Goal: Task Accomplishment & Management: Manage account settings

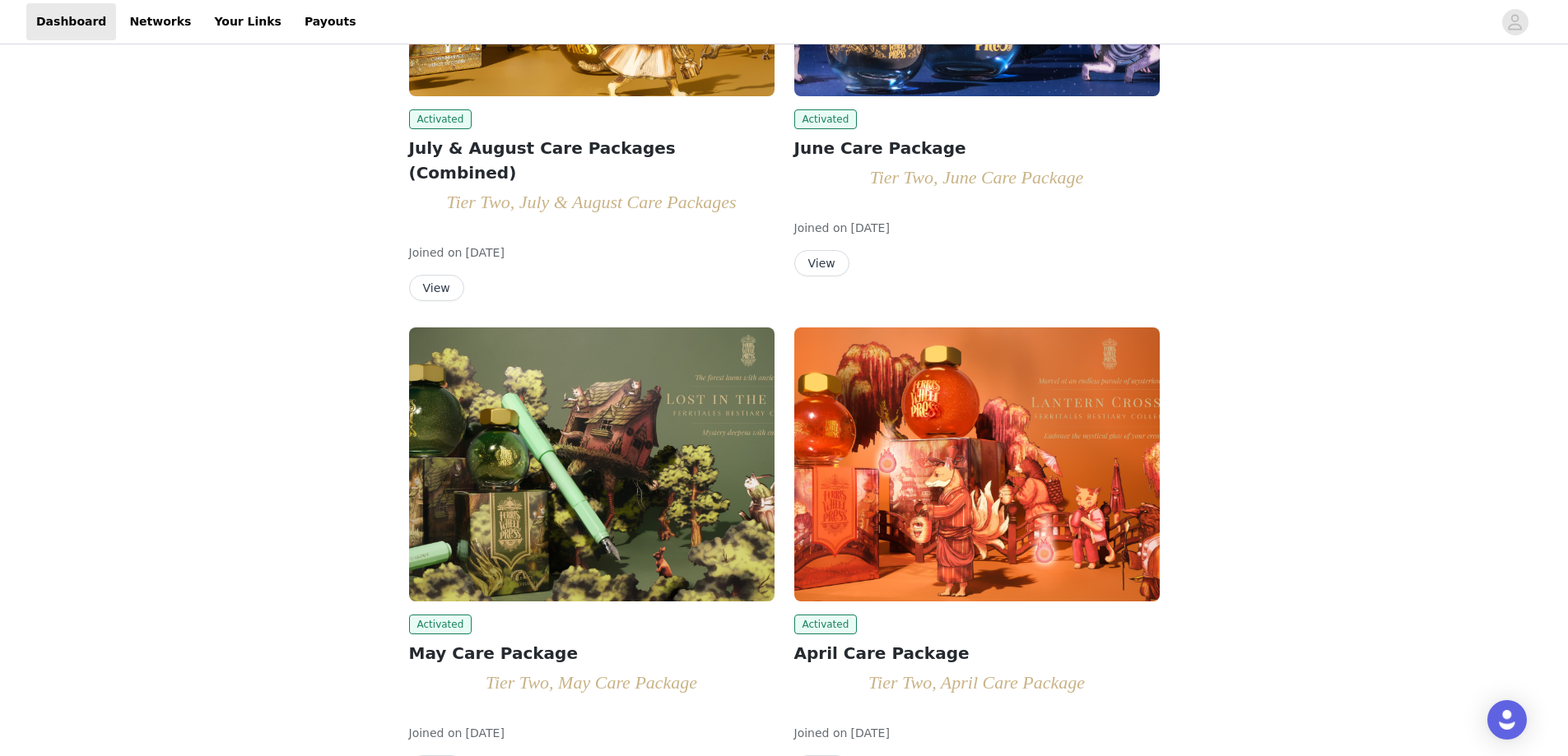
scroll to position [182, 0]
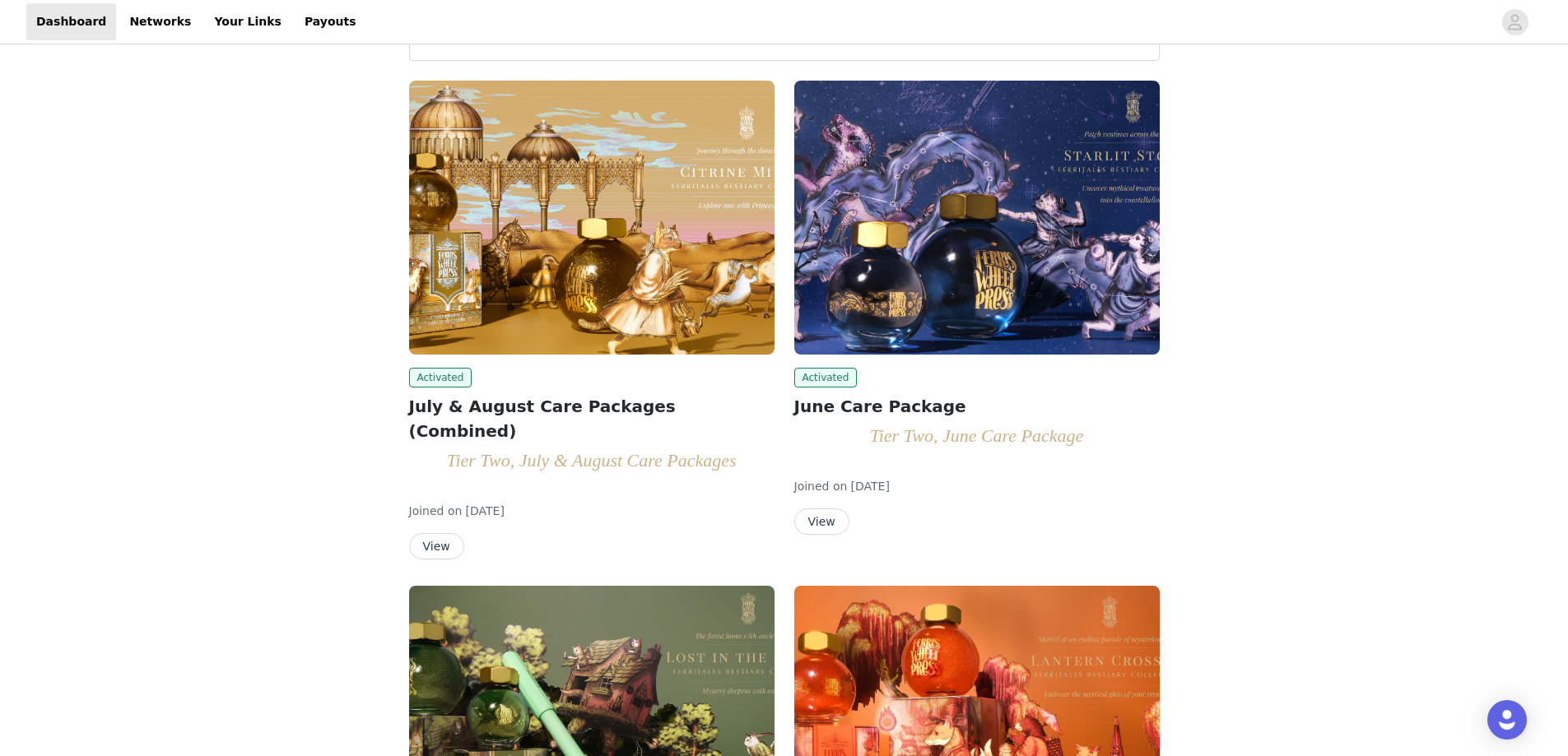
click at [611, 262] on img at bounding box center [592, 217] width 366 height 274
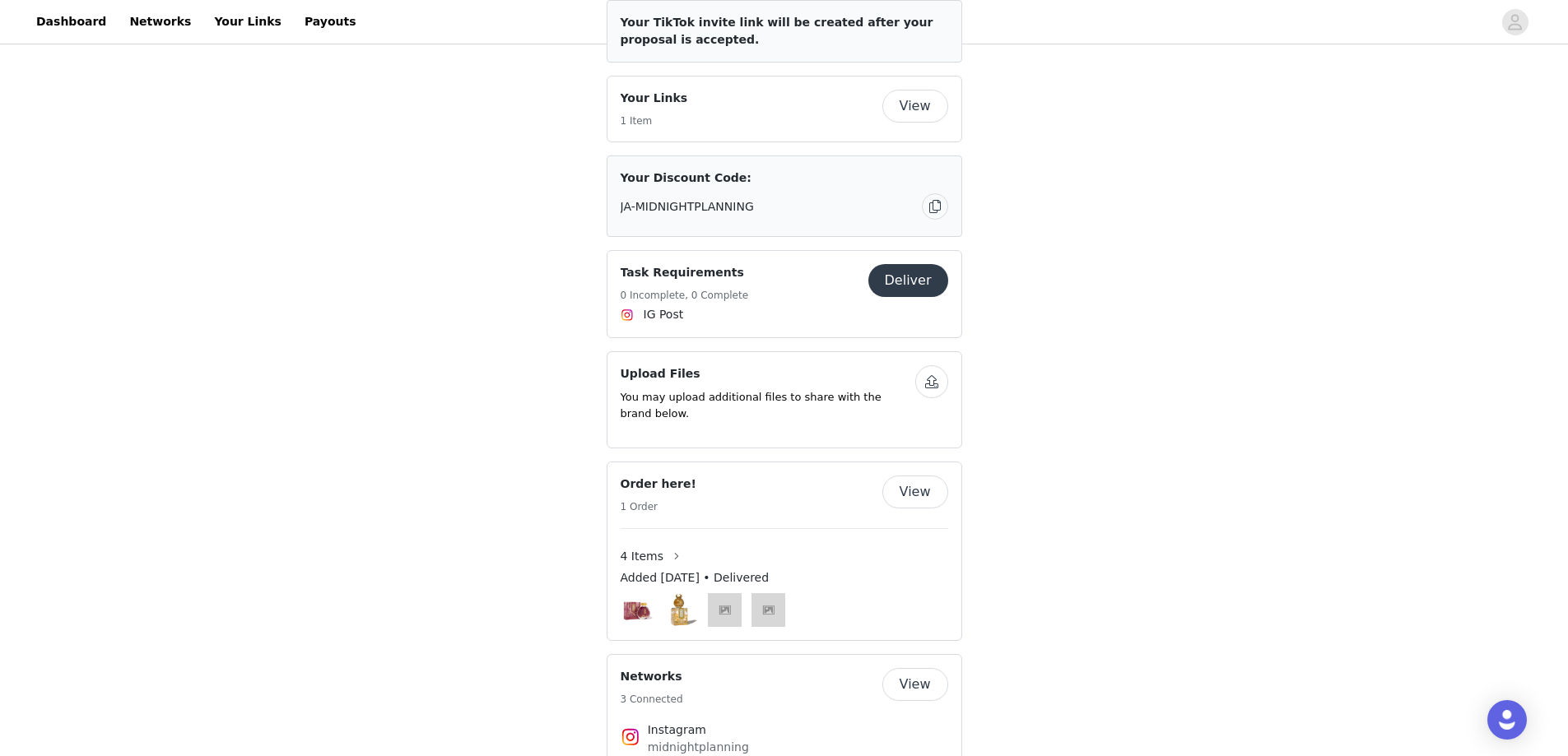
scroll to position [2962, 0]
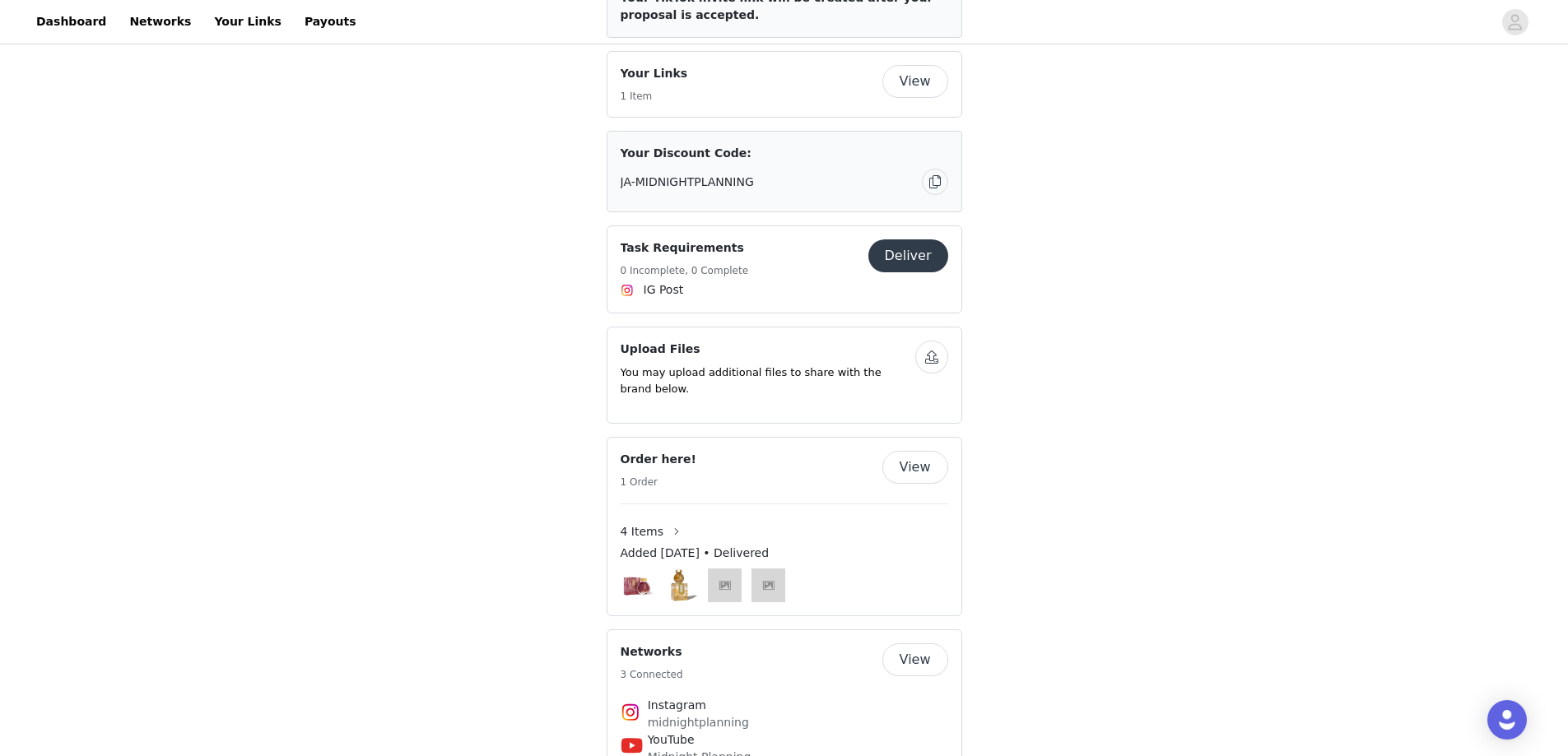
click at [915, 451] on button "View" at bounding box center [915, 467] width 66 height 33
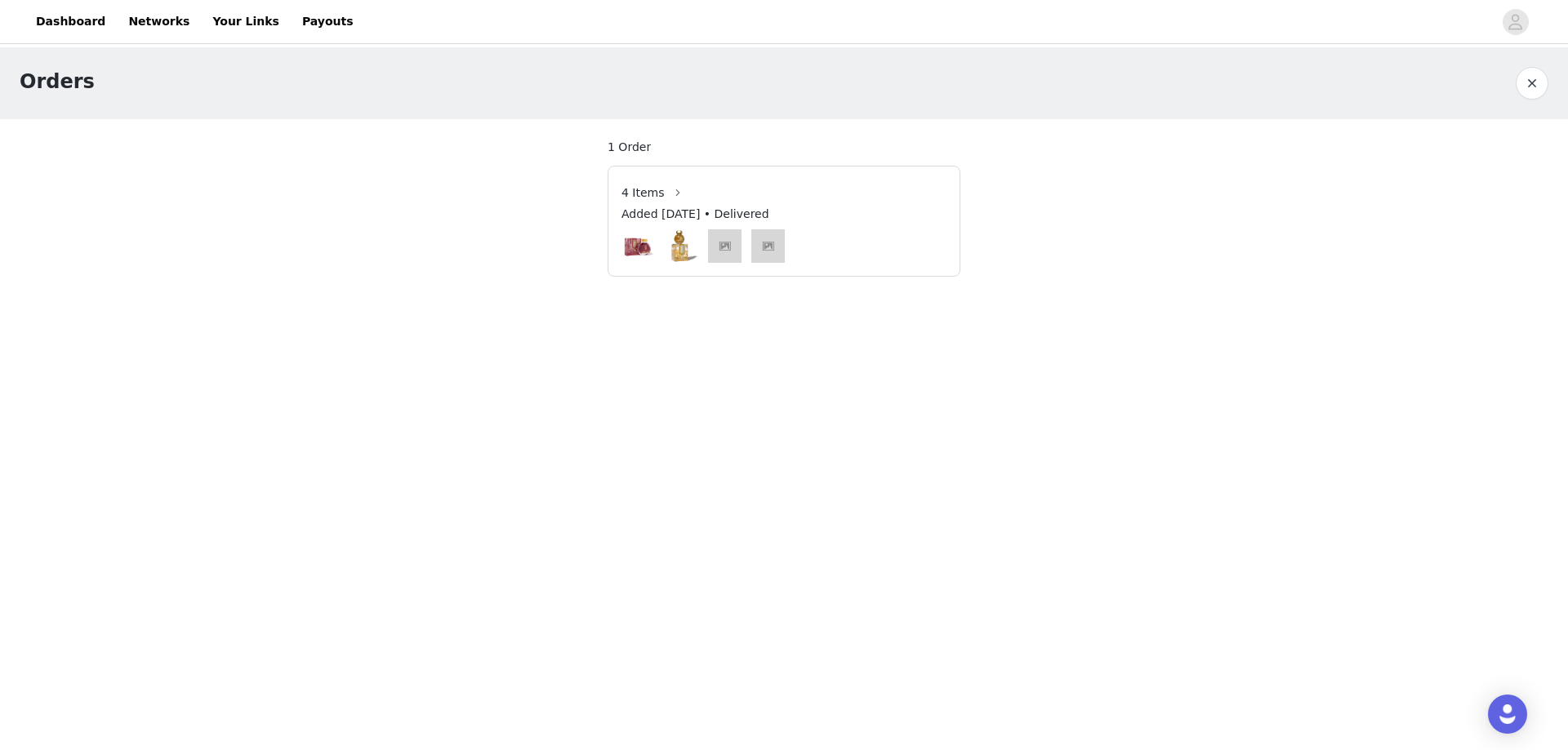
click at [731, 241] on img at bounding box center [725, 246] width 34 height 34
click at [771, 247] on img at bounding box center [768, 246] width 34 height 34
click at [665, 195] on button "button" at bounding box center [678, 193] width 27 height 27
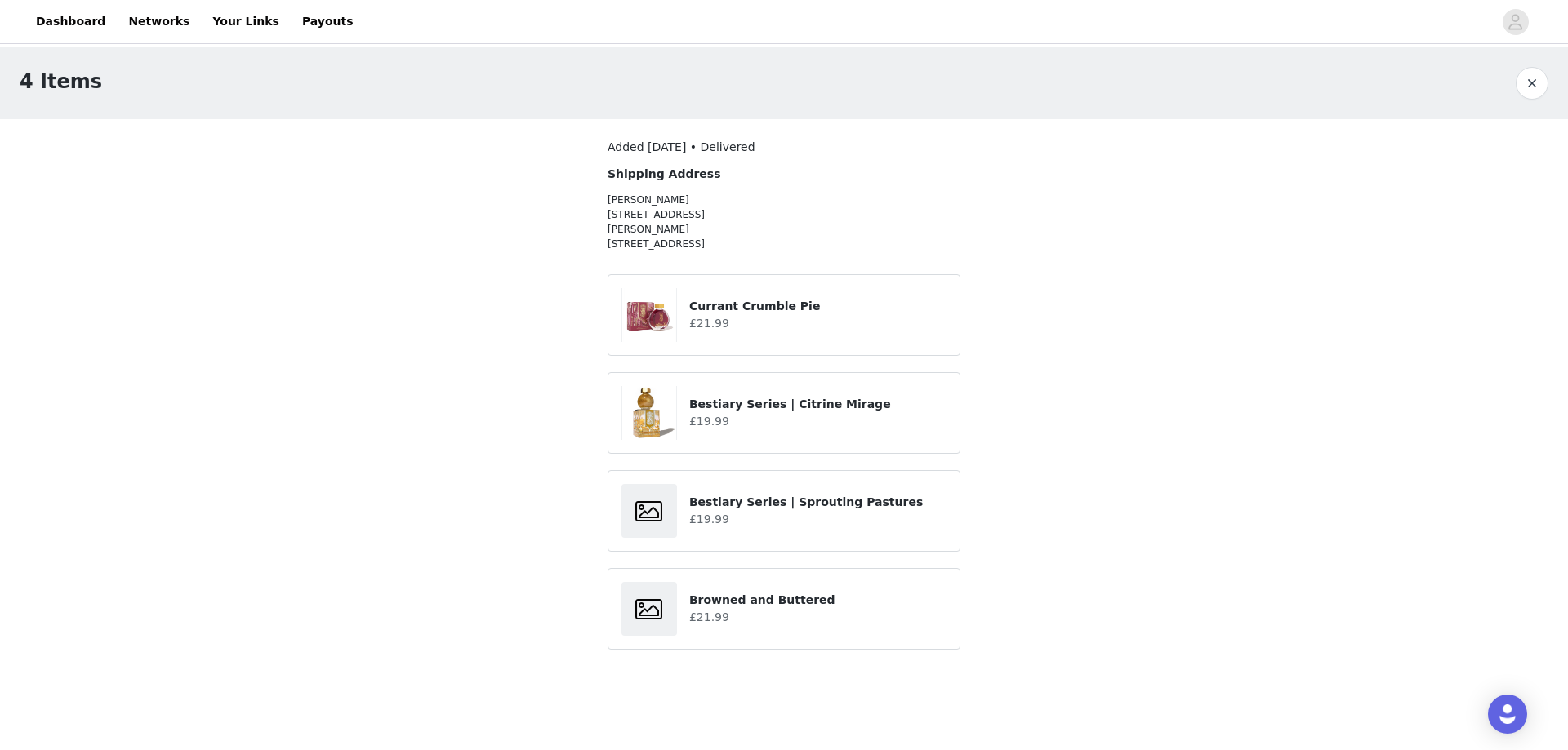
click at [788, 502] on h4 "Bestiary Series | Sprouting Pastures" at bounding box center [818, 501] width 257 height 17
click at [630, 609] on div at bounding box center [649, 608] width 56 height 54
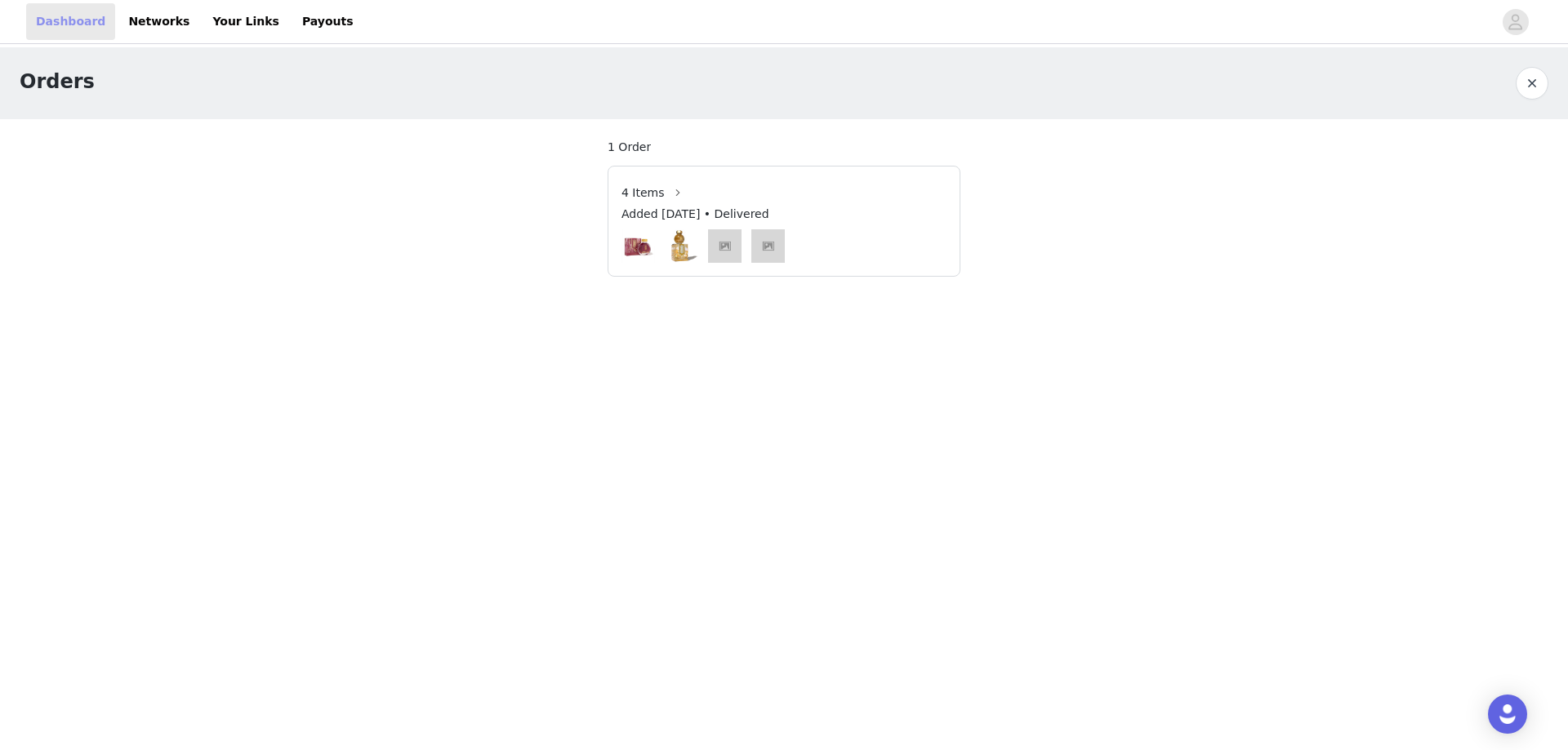
click at [66, 25] on link "Dashboard" at bounding box center [71, 22] width 89 height 37
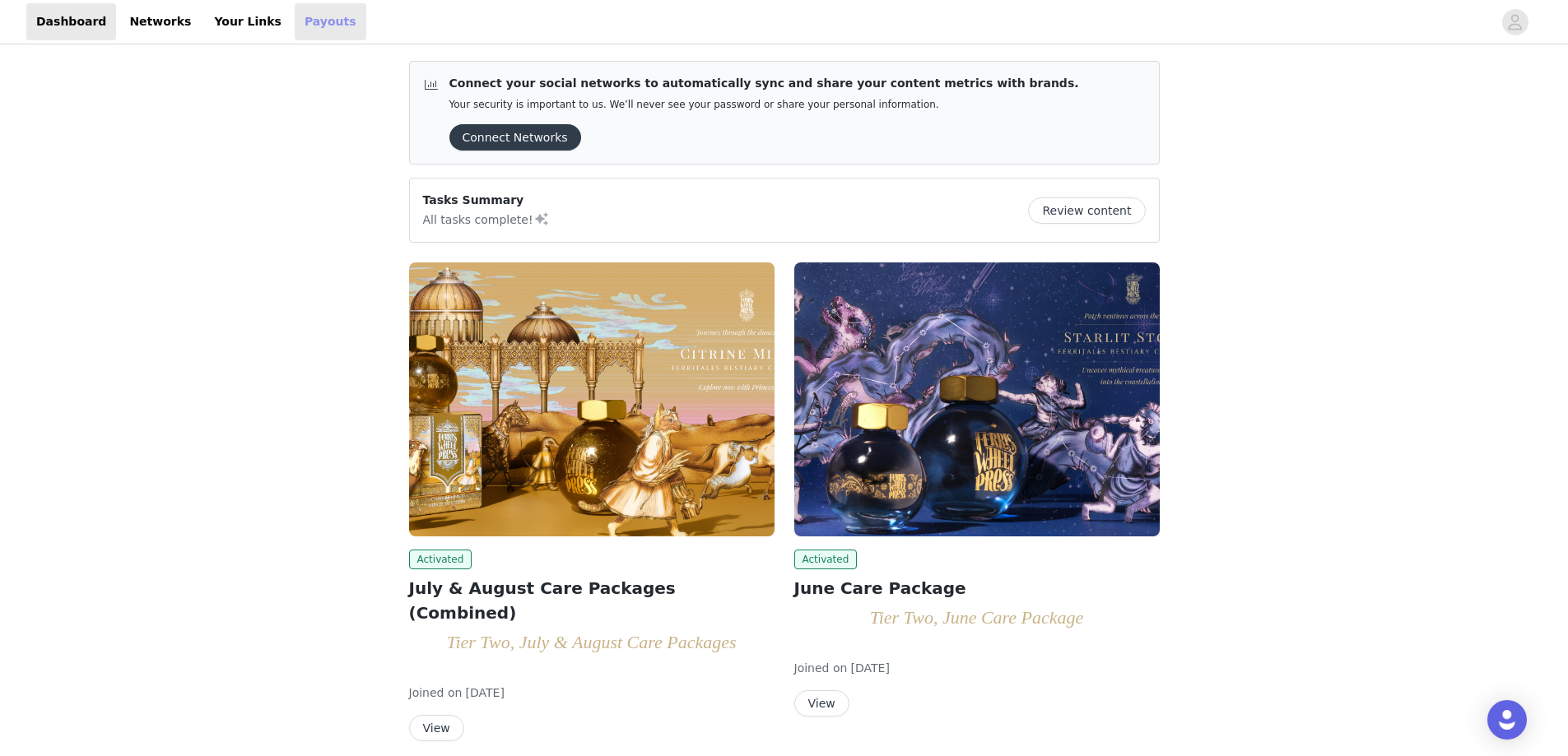
click at [306, 26] on link "Payouts" at bounding box center [330, 22] width 71 height 37
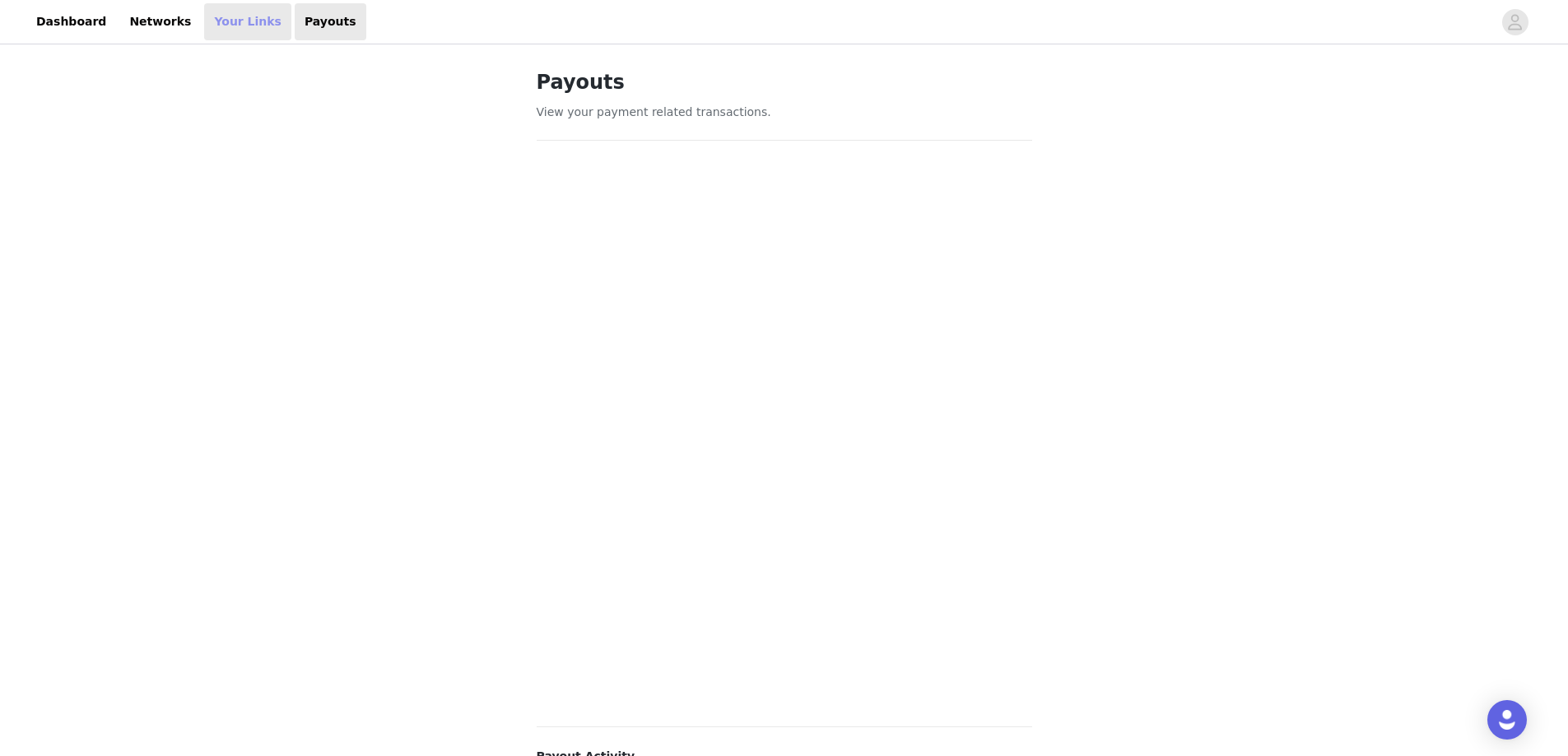
click at [218, 30] on link "Your Links" at bounding box center [248, 22] width 87 height 37
select select "12"
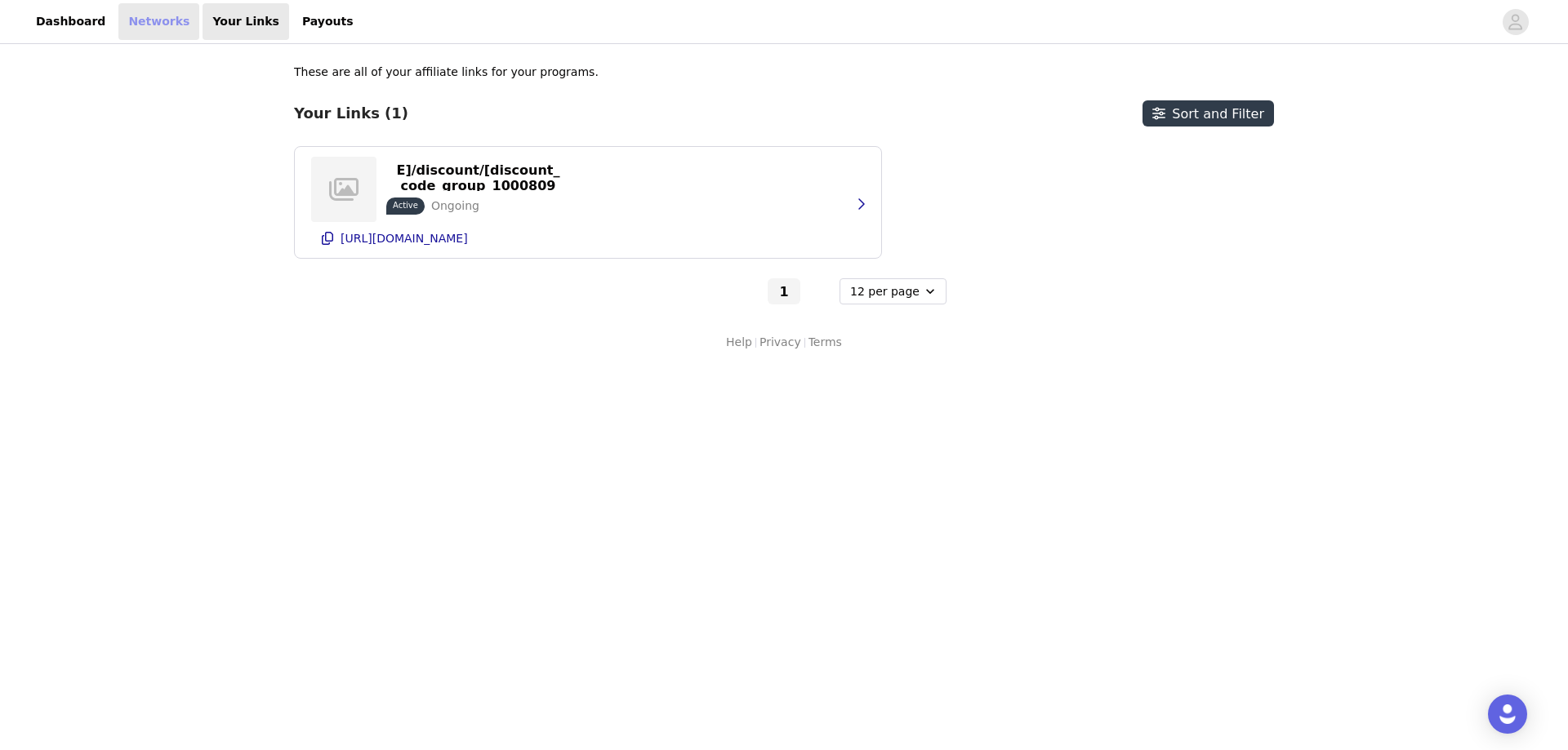
click at [130, 27] on link "Networks" at bounding box center [158, 22] width 81 height 37
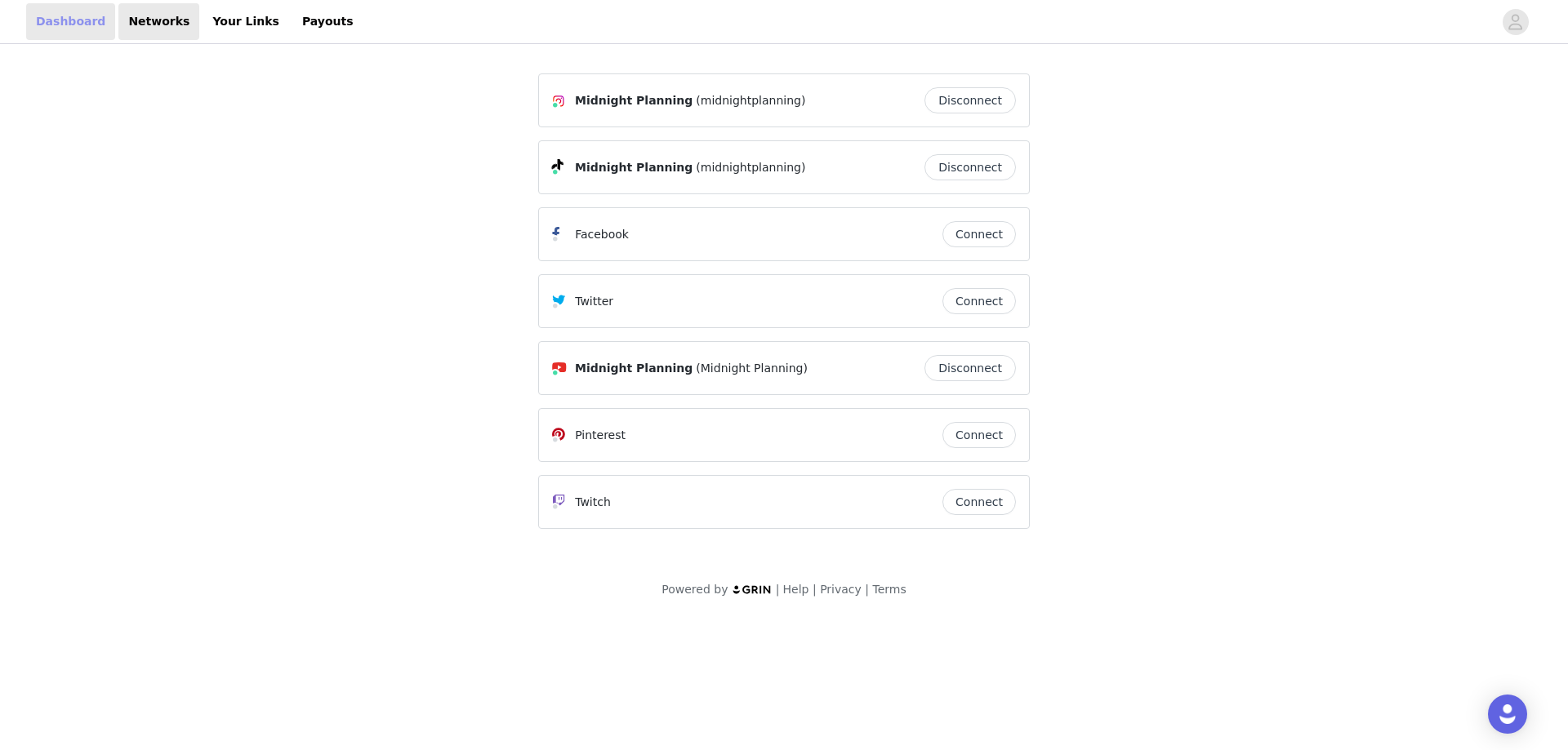
click at [66, 26] on link "Dashboard" at bounding box center [71, 22] width 89 height 37
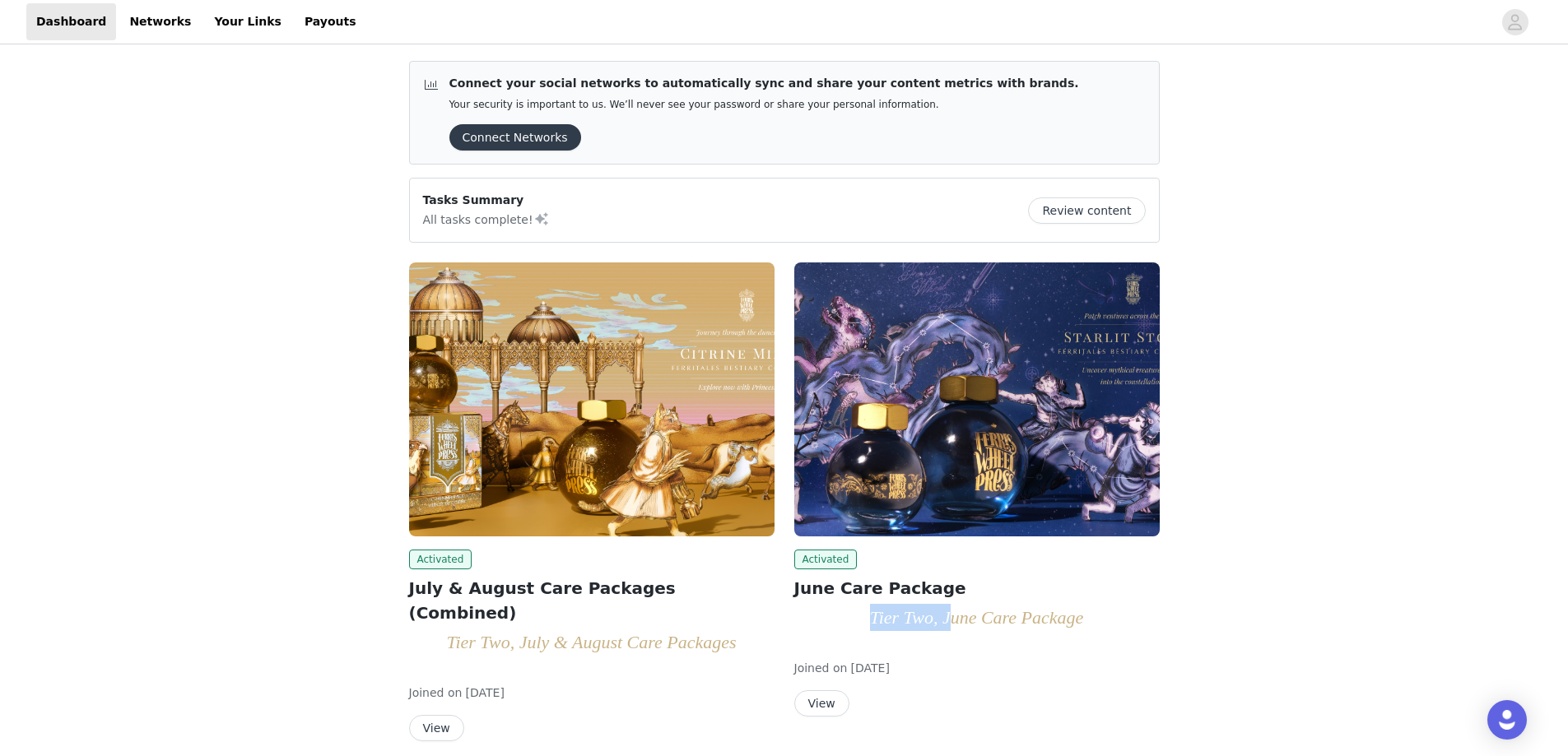
drag, startPoint x: 871, startPoint y: 626, endPoint x: 953, endPoint y: 622, distance: 82.1
click at [953, 622] on em "Tier Two, June Care Package" at bounding box center [978, 617] width 214 height 21
drag, startPoint x: 1193, startPoint y: 554, endPoint x: 1216, endPoint y: 493, distance: 65.2
click at [1126, 217] on button "Review content" at bounding box center [1086, 211] width 117 height 27
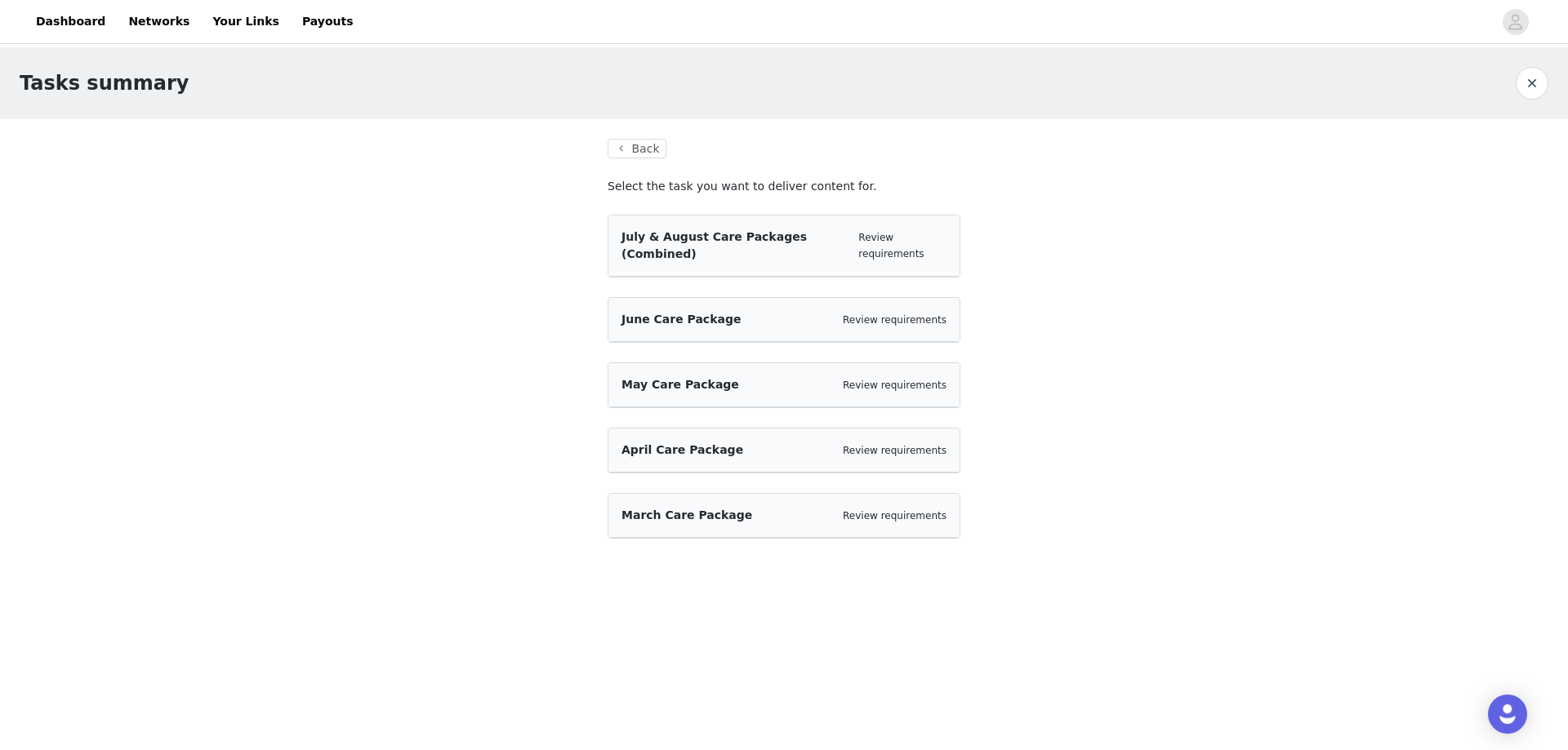
click at [749, 235] on span "July & August Care Packages (Combined)" at bounding box center [714, 245] width 186 height 30
click at [909, 227] on div "July & August Care Packages (Combined) Review requirements" at bounding box center [784, 246] width 351 height 61
click at [903, 241] on link "Review requirements" at bounding box center [891, 245] width 65 height 27
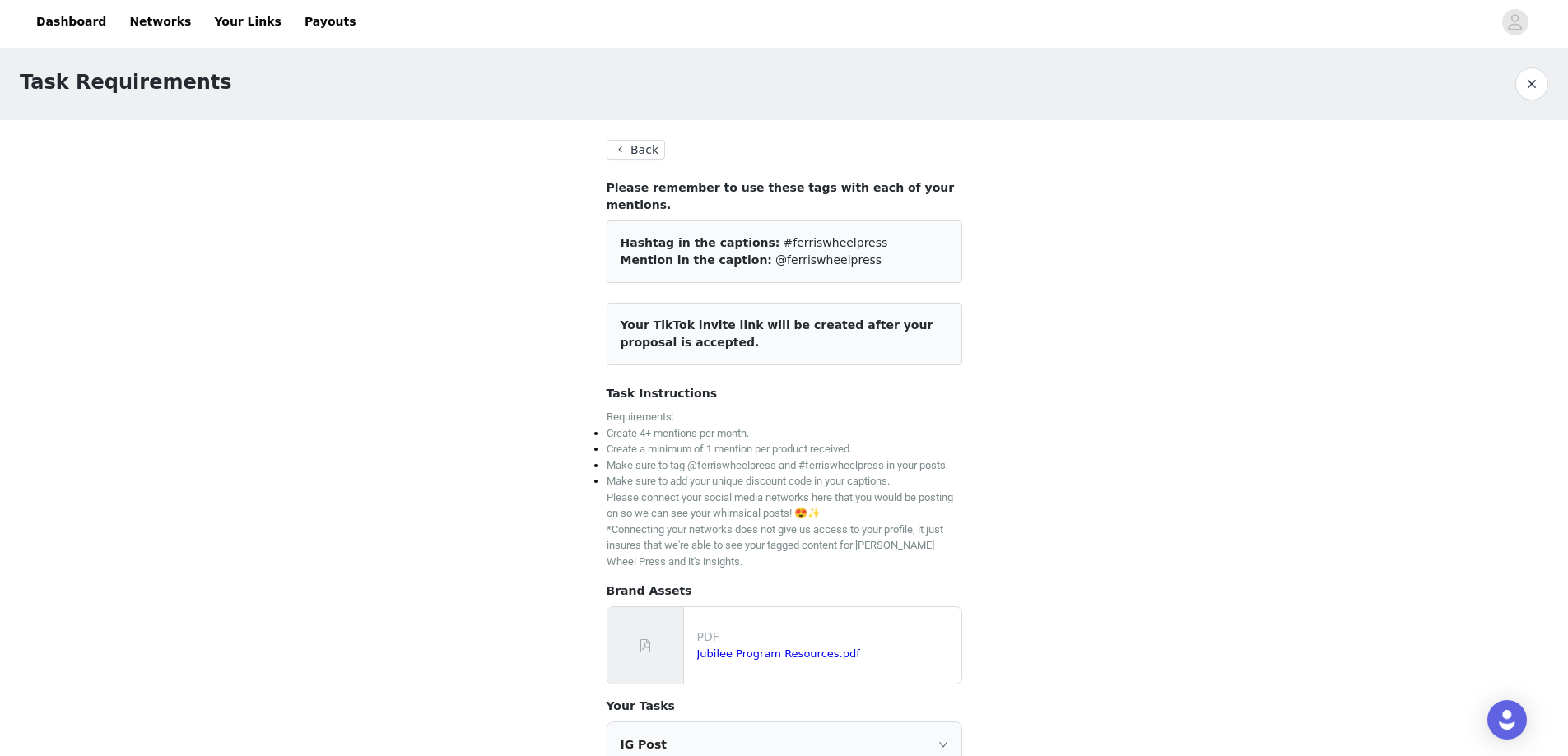
click at [640, 151] on button "Back" at bounding box center [636, 150] width 59 height 20
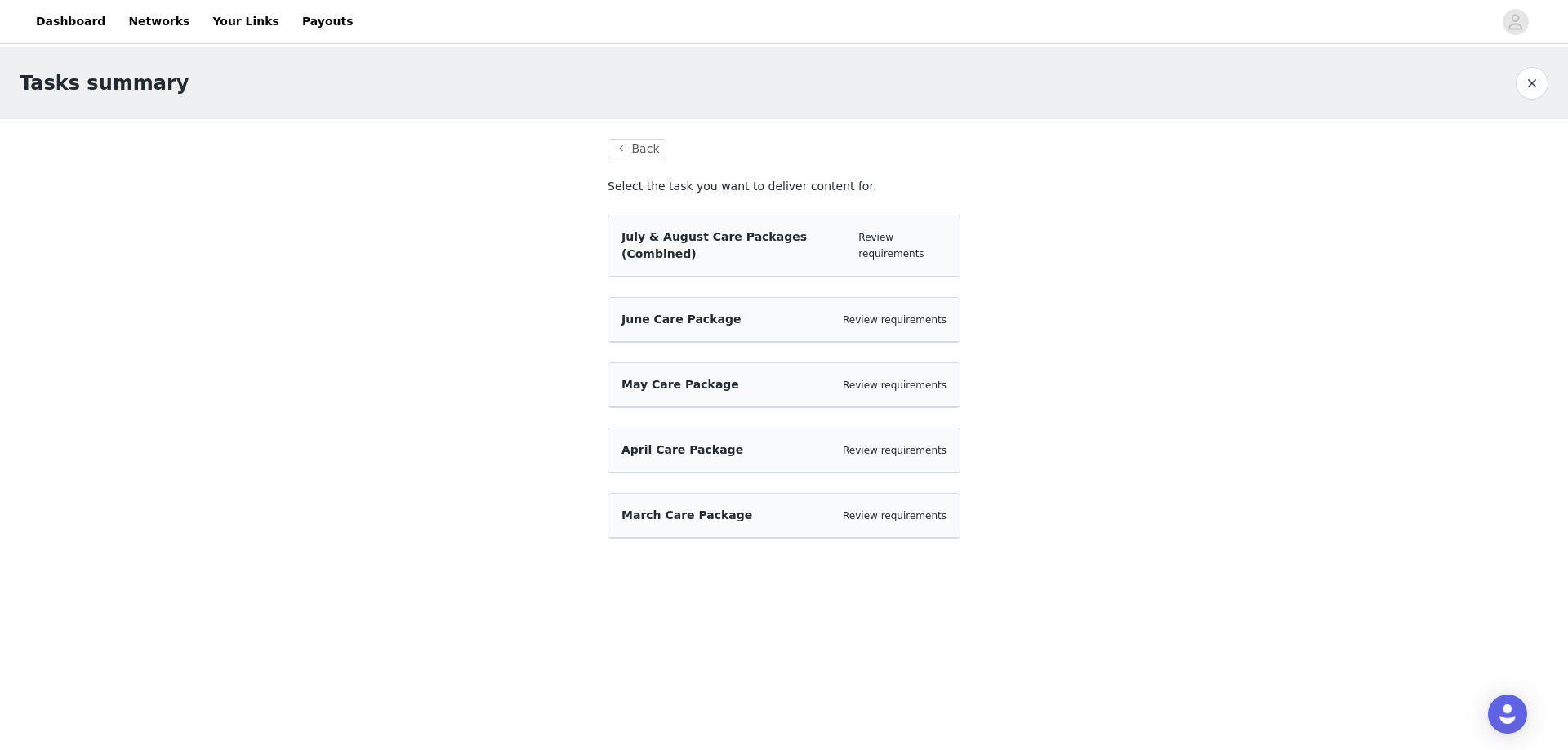
click at [1533, 92] on button "button" at bounding box center [1532, 83] width 33 height 33
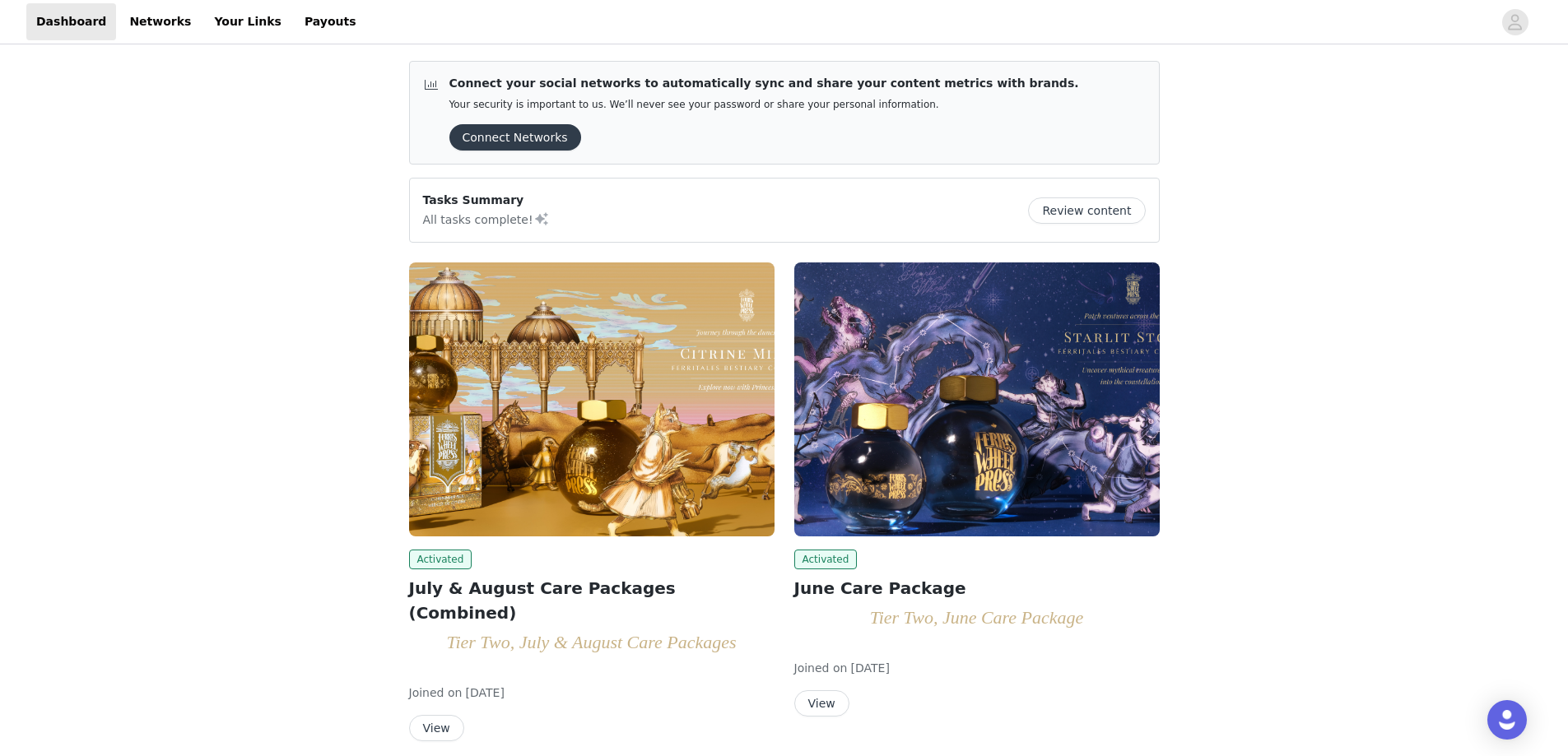
drag, startPoint x: 198, startPoint y: 0, endPoint x: 404, endPoint y: 21, distance: 207.1
click at [404, 21] on div at bounding box center [929, 22] width 1126 height 37
